Goal: Transaction & Acquisition: Purchase product/service

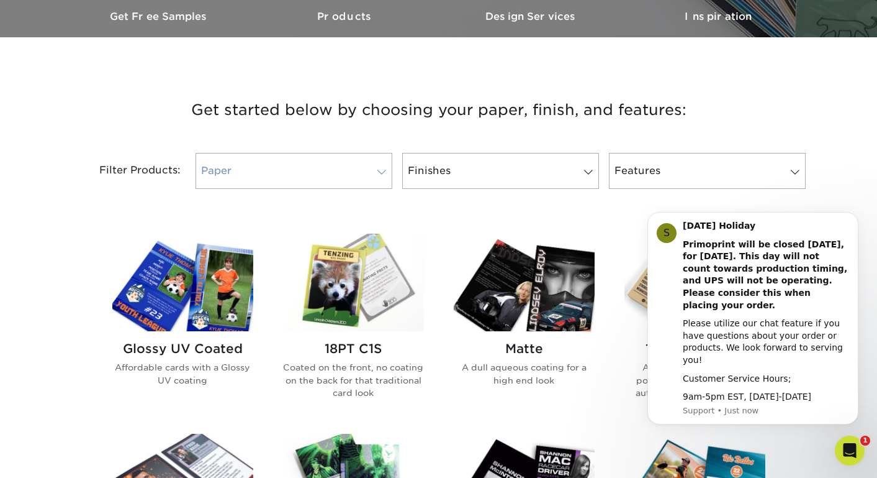
click at [343, 178] on link "Paper" at bounding box center [294, 171] width 197 height 36
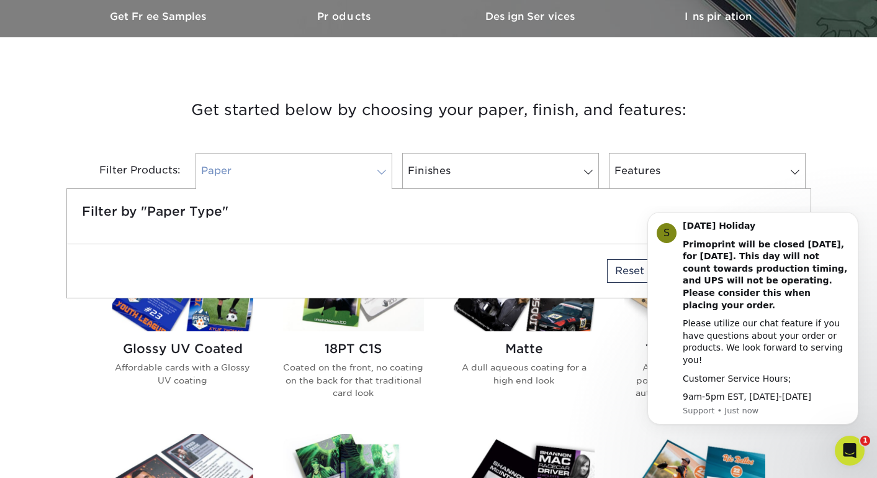
click at [387, 168] on span at bounding box center [381, 172] width 17 height 10
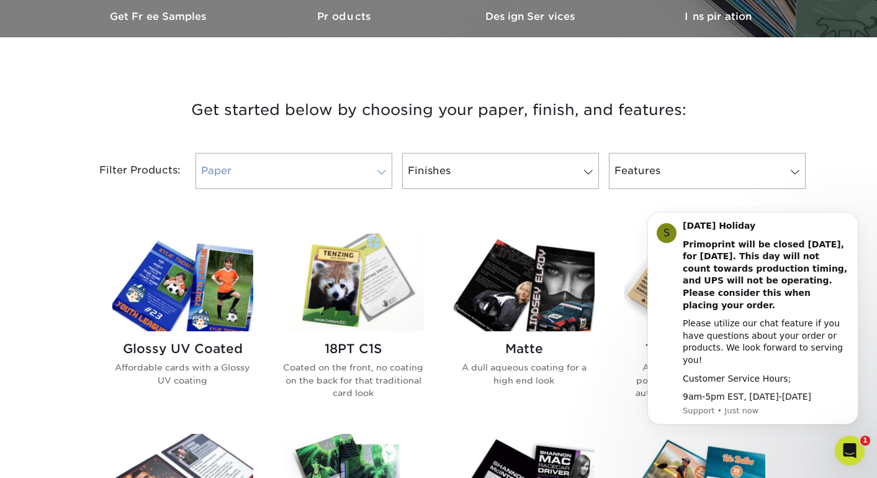
click at [386, 168] on span at bounding box center [381, 172] width 17 height 10
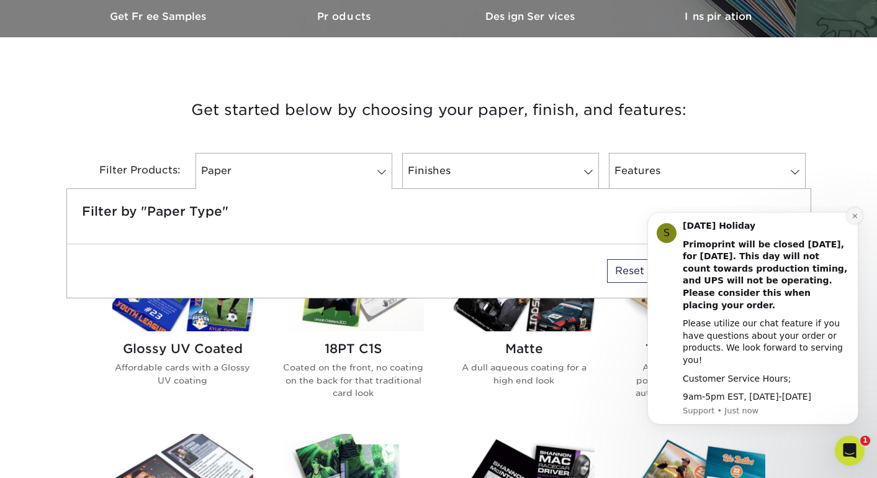
click at [855, 219] on icon "Dismiss notification" at bounding box center [855, 215] width 7 height 7
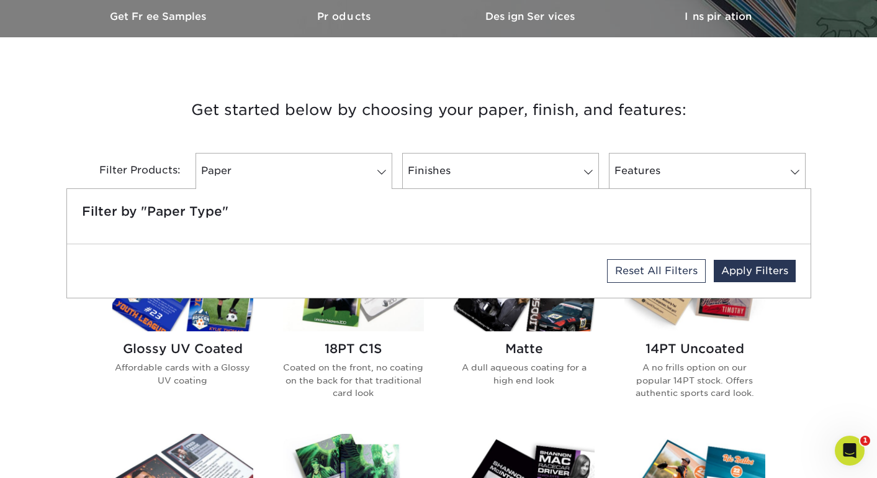
click at [510, 139] on div "Filter Products: Paper Filter by "Paper Type" Reset All Filters Apply Filters F…" at bounding box center [438, 178] width 745 height 81
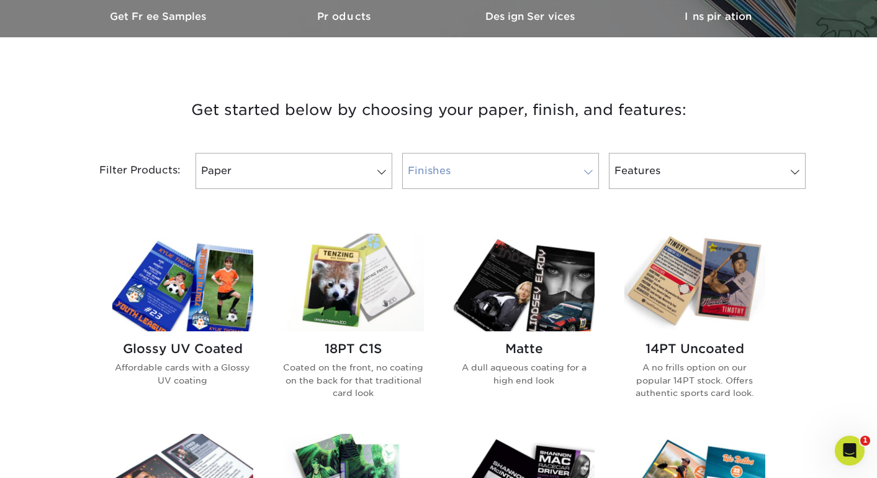
click at [505, 153] on link "Finishes" at bounding box center [500, 171] width 197 height 36
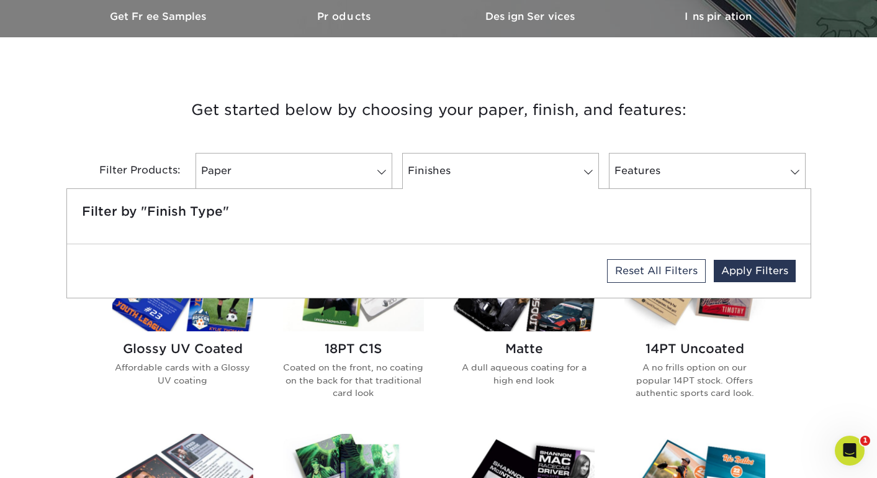
click at [448, 234] on div "Filter by "Finish Type"" at bounding box center [439, 216] width 744 height 55
click at [456, 338] on div "Matte A dull aqueous coating for a high end look" at bounding box center [524, 368] width 141 height 75
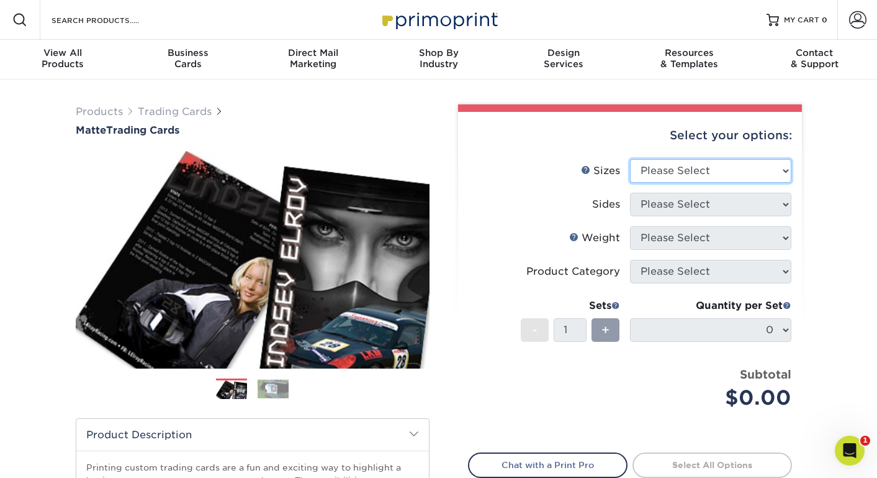
click at [675, 171] on select "Please Select 2.5" x 3.5"" at bounding box center [710, 171] width 161 height 24
select select "2.50x3.50"
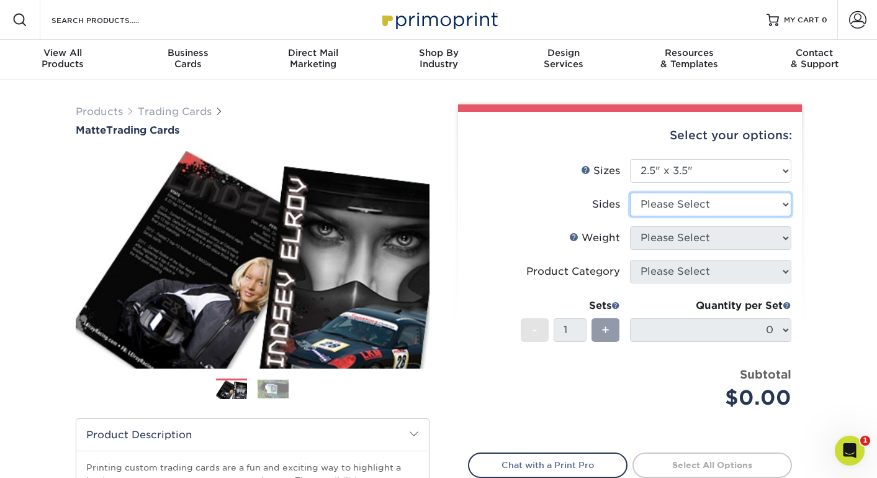
click at [672, 207] on select "Please Select Print Both Sides Print Front Only" at bounding box center [710, 204] width 161 height 24
select select "13abbda7-1d64-4f25-8bb2-c179b224825d"
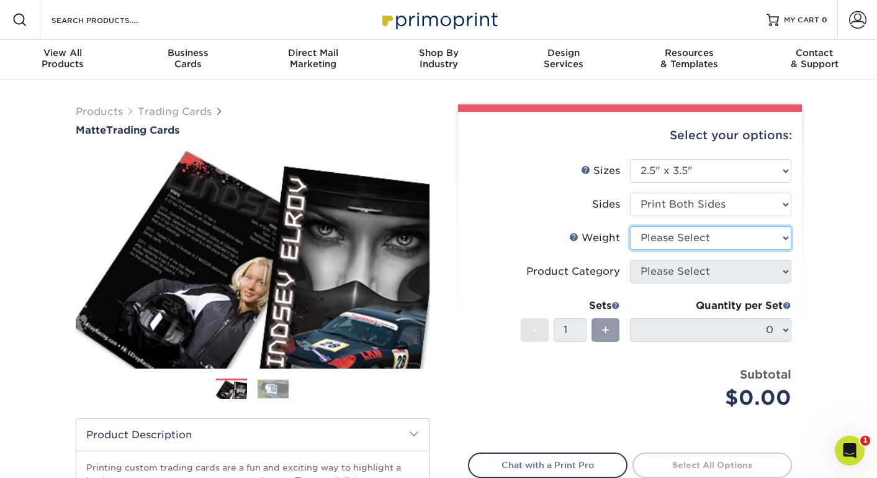
click at [662, 243] on select "Please Select 16PT 14PT" at bounding box center [710, 238] width 161 height 24
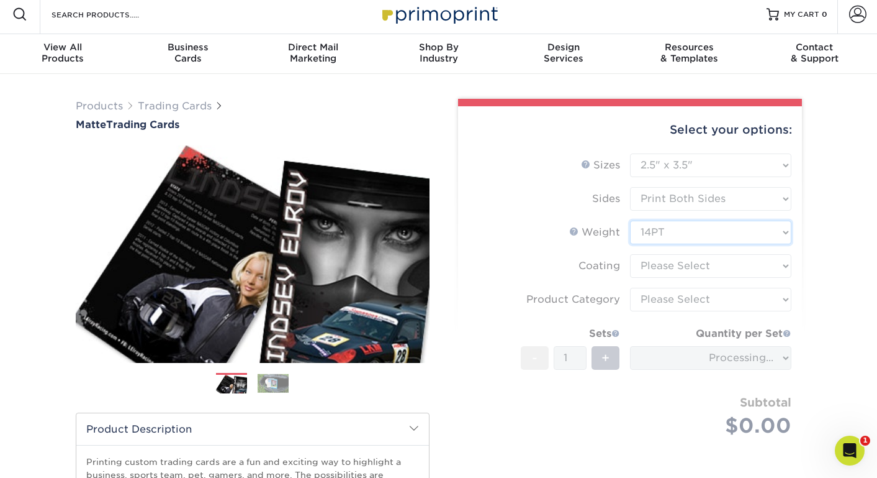
scroll to position [8, 0]
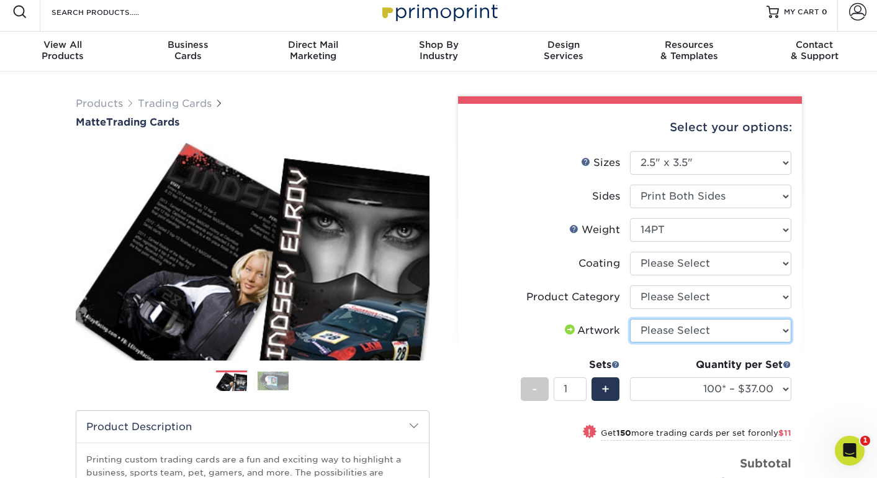
click at [654, 333] on select "Please Select I will upload files I need a design - $100" at bounding box center [710, 331] width 161 height 24
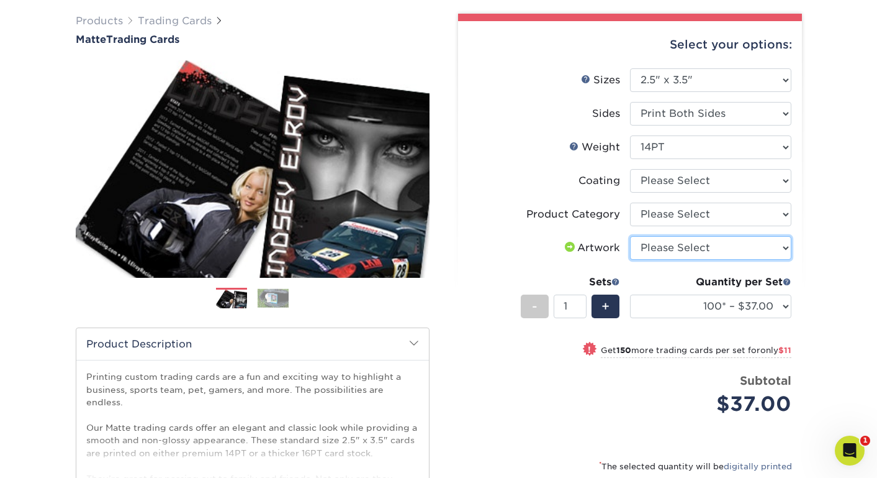
scroll to position [124, 0]
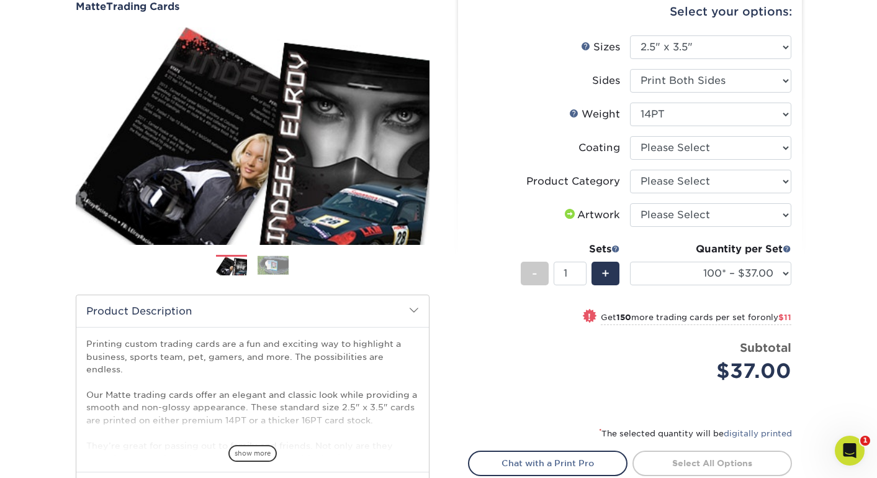
click at [277, 267] on img at bounding box center [273, 264] width 31 height 19
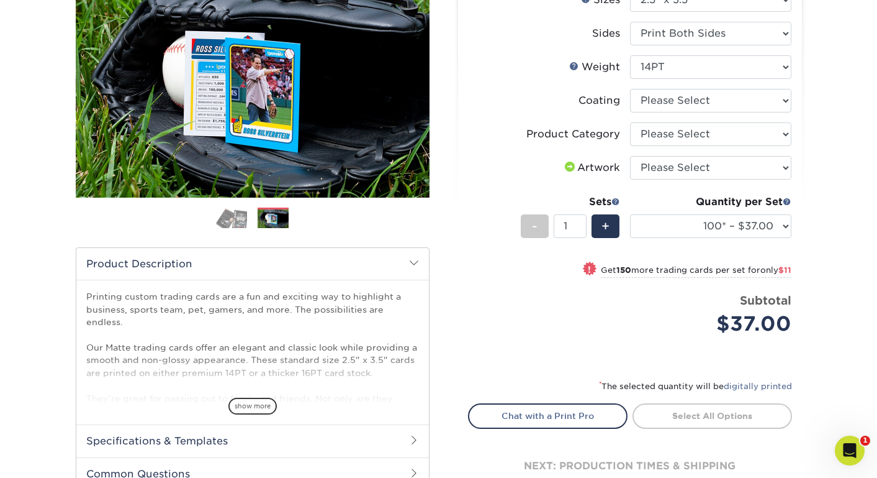
scroll to position [165, 0]
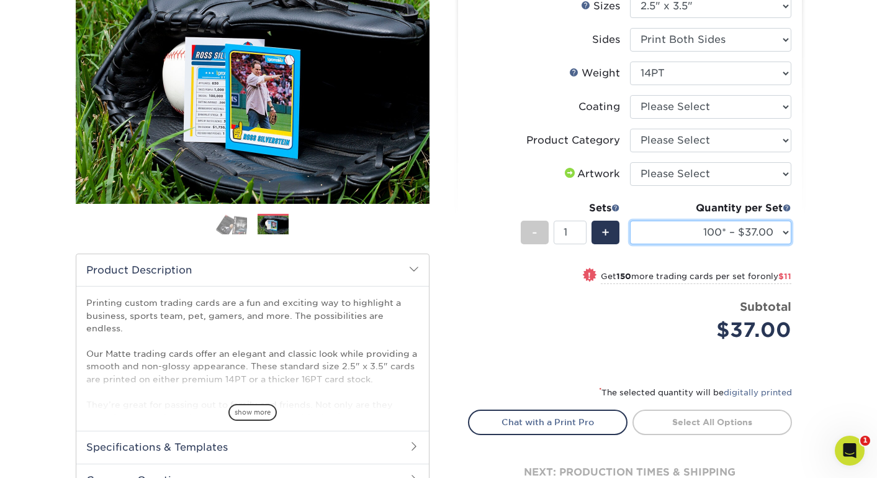
click at [692, 239] on select "100* – $37.00 250* – $48.00 500* – $59.00 1000 – $72.00 2500 – $144.00 5000 – $…" at bounding box center [710, 232] width 161 height 24
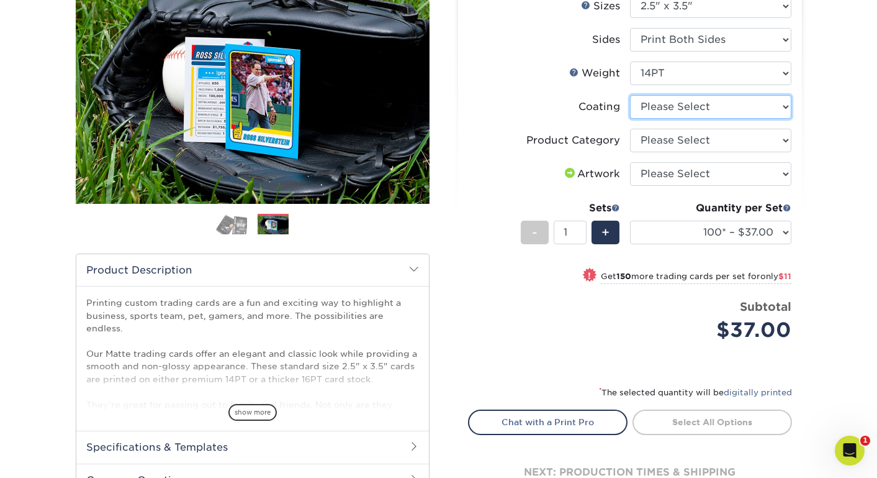
click at [662, 101] on select at bounding box center [710, 107] width 161 height 24
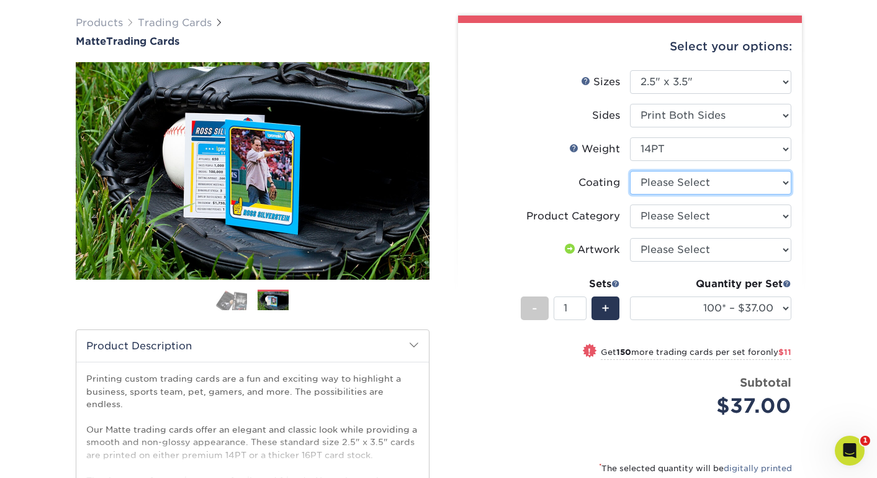
scroll to position [84, 0]
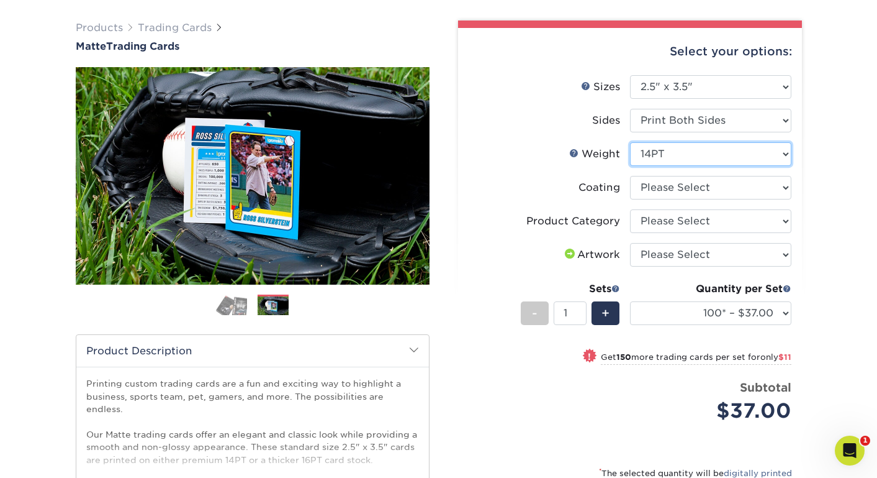
click at [654, 158] on select "Please Select 16PT 14PT" at bounding box center [710, 154] width 161 height 24
select select "16PT"
